Goal: Transaction & Acquisition: Purchase product/service

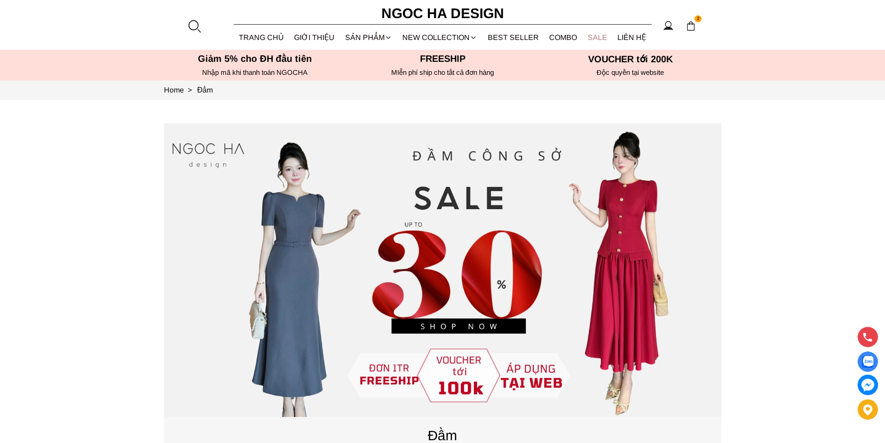
click at [596, 36] on link "SALE" at bounding box center [598, 37] width 30 height 25
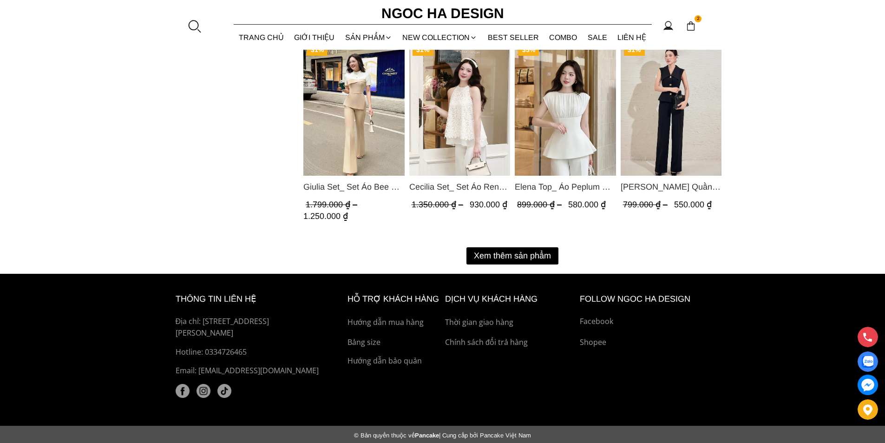
scroll to position [1219, 0]
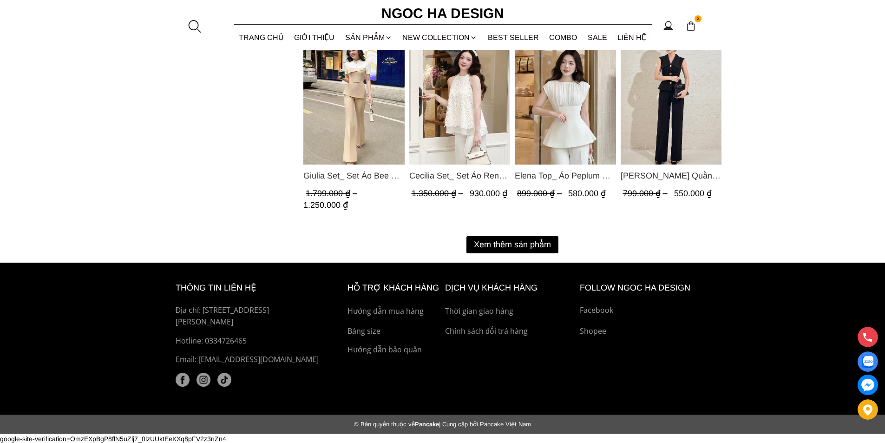
click at [518, 245] on button "Xem thêm sản phẩm" at bounding box center [513, 244] width 92 height 17
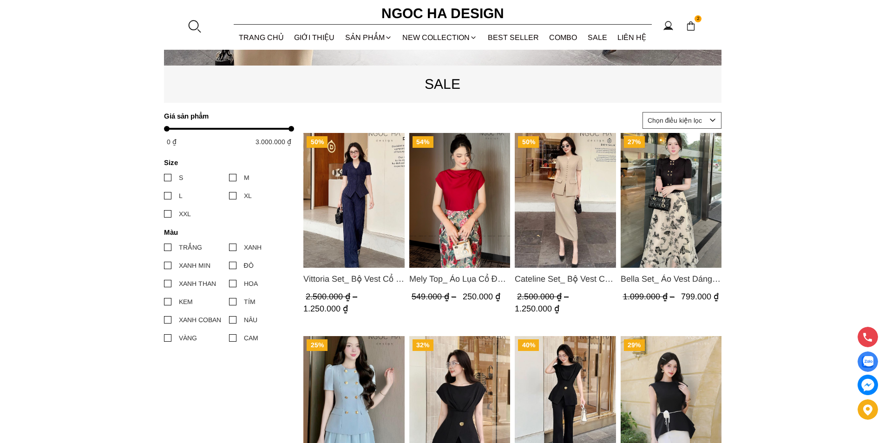
scroll to position [383, 0]
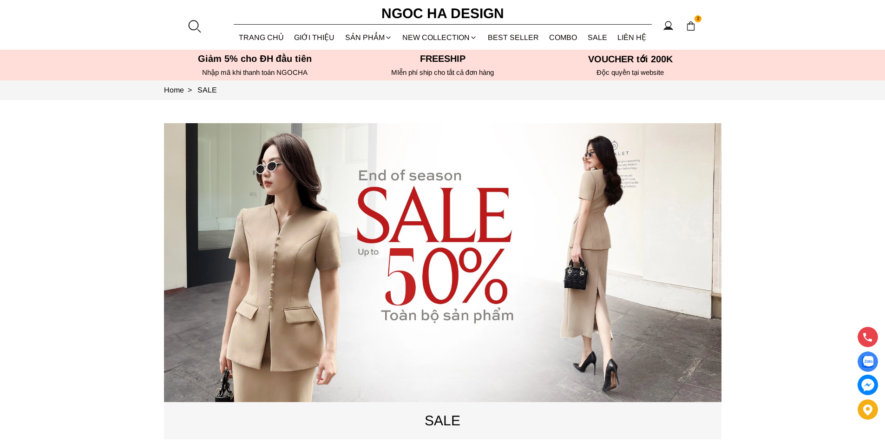
click at [385, 199] on source at bounding box center [443, 262] width 558 height 279
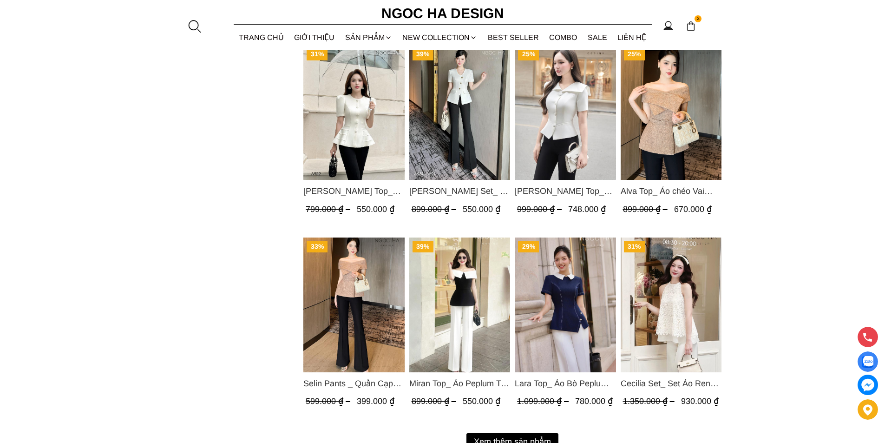
scroll to position [1069, 0]
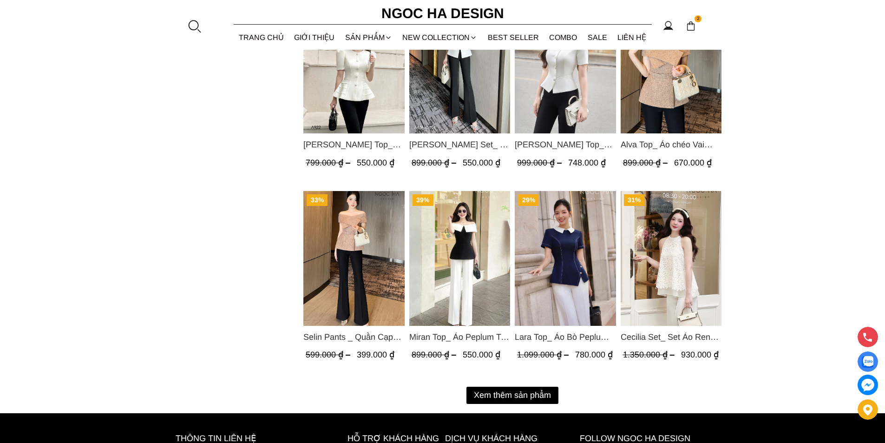
click at [486, 392] on button "Xem thêm sản phẩm" at bounding box center [513, 395] width 92 height 17
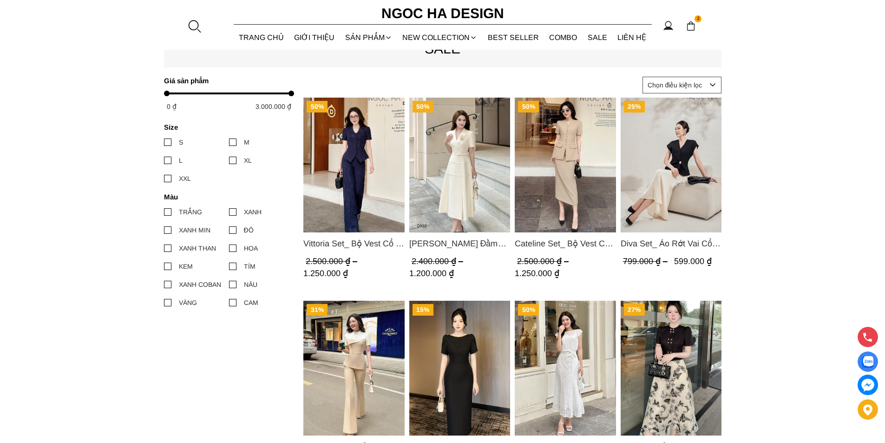
scroll to position [325, 0]
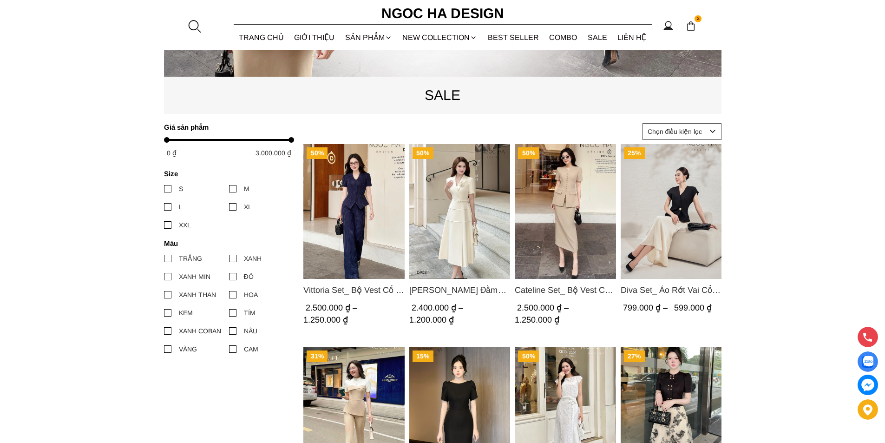
click at [646, 220] on img "Product image - Diva Set_ Áo Rớt Vai Cổ V, Chân Váy Lụa Đuôi Cá A1078+CV134" at bounding box center [670, 211] width 101 height 135
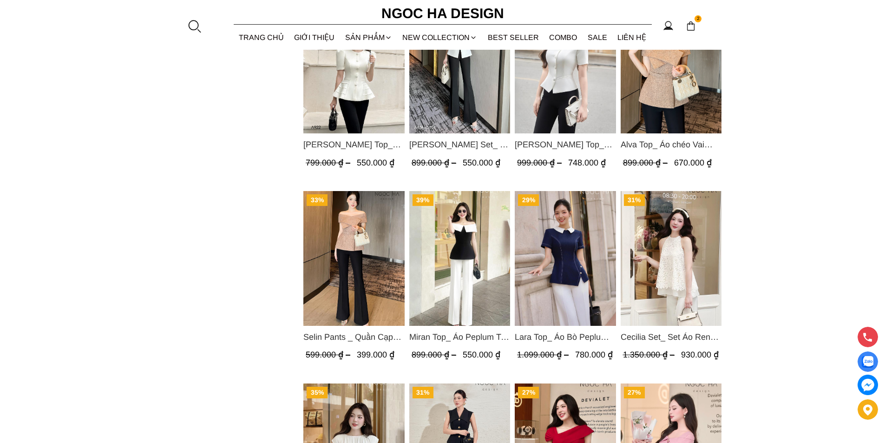
scroll to position [929, 0]
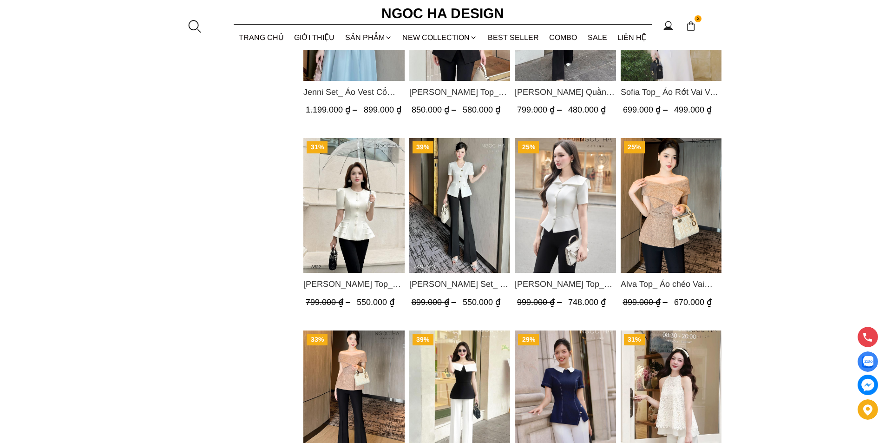
click at [551, 180] on img "Product image - Fiona Top_ Áo Vest Cách Điệu Cổ Ngang Vạt Chéo Tay Cộc Màu Trắn…" at bounding box center [565, 205] width 101 height 135
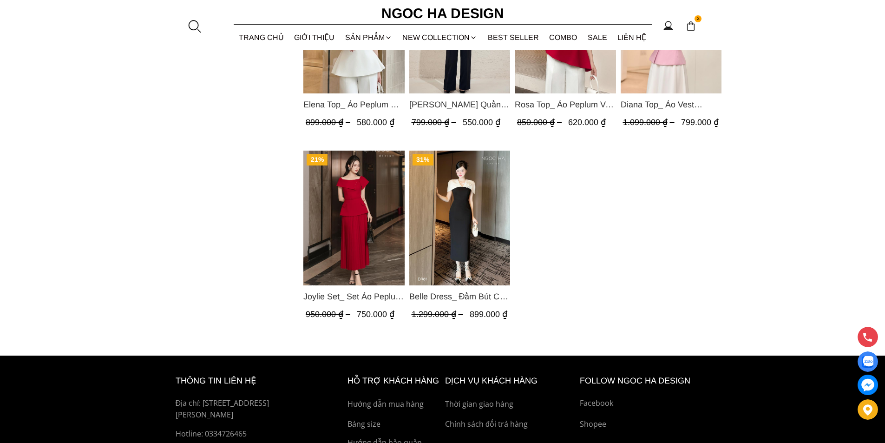
scroll to position [1215, 0]
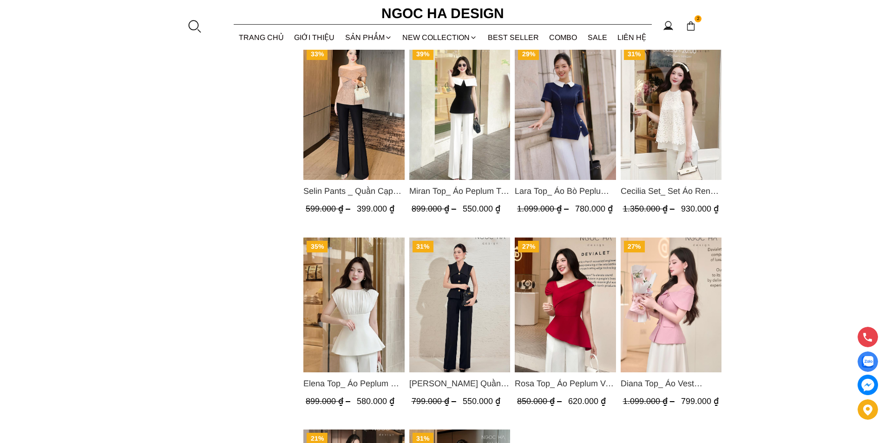
click at [326, 329] on img "Product image - Elena Top_ Áo Peplum Cổ Nhún Màu Trắng A1066" at bounding box center [353, 304] width 101 height 135
